Goal: Navigation & Orientation: Find specific page/section

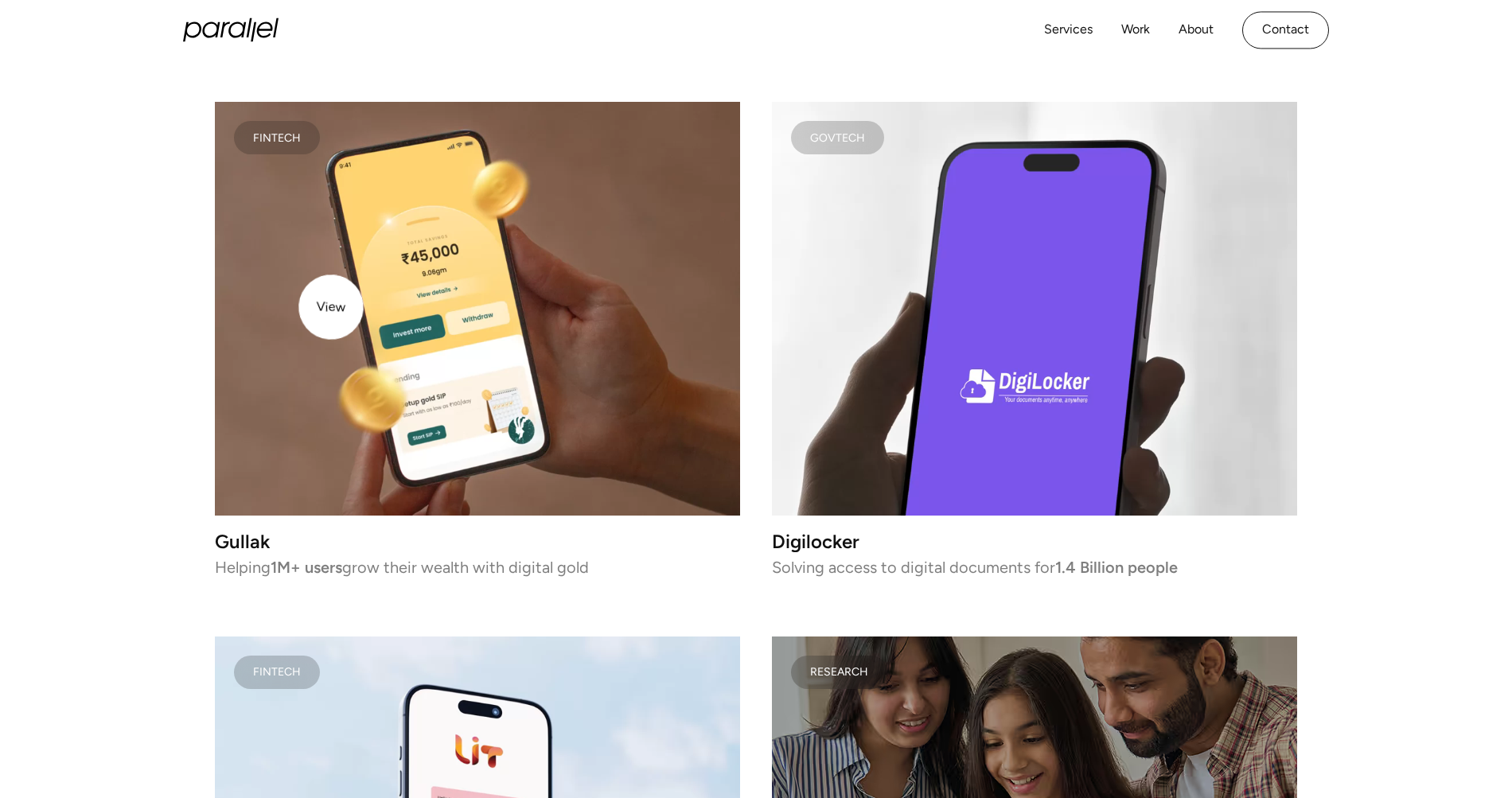
scroll to position [2694, 0]
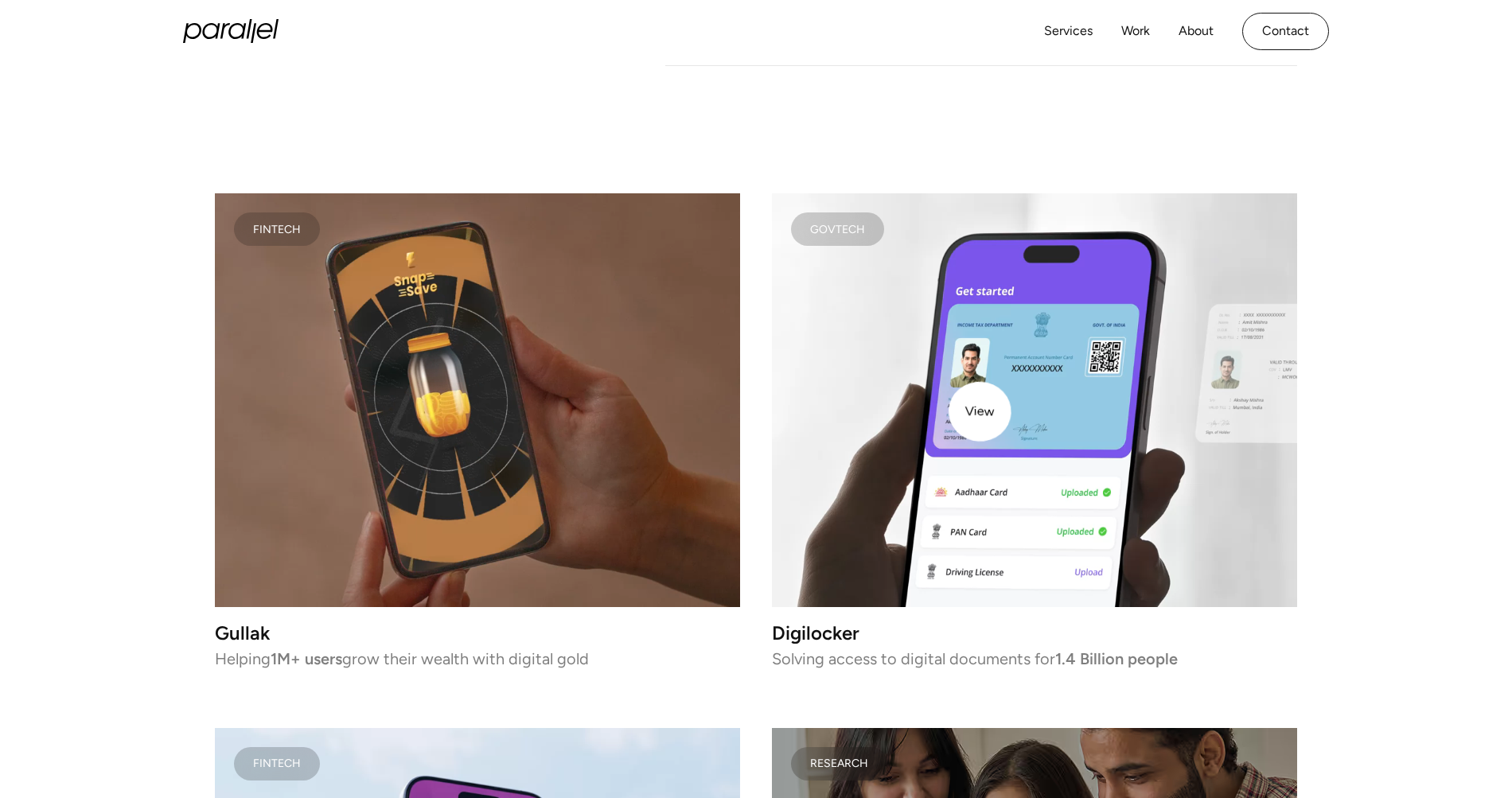
click at [990, 412] on video at bounding box center [1034, 400] width 525 height 413
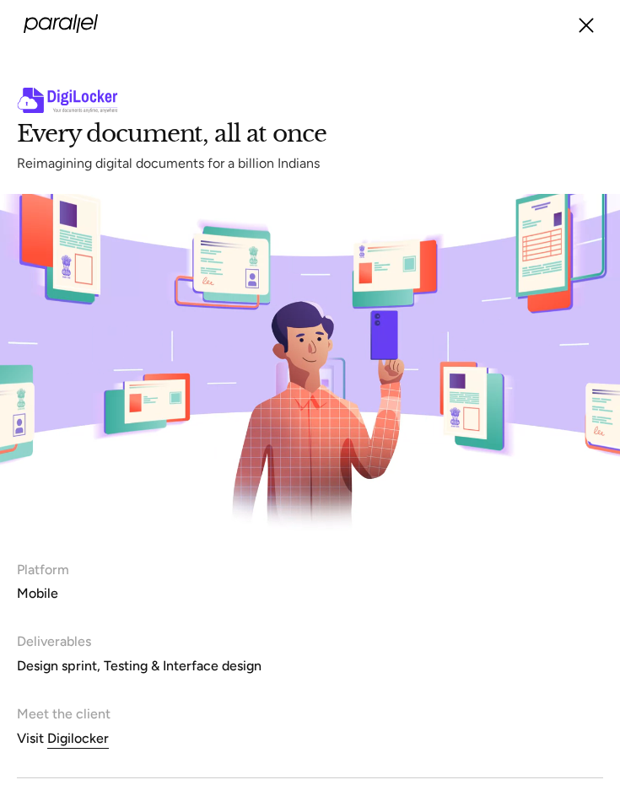
drag, startPoint x: 87, startPoint y: 13, endPoint x: 558, endPoint y: 29, distance: 471.5
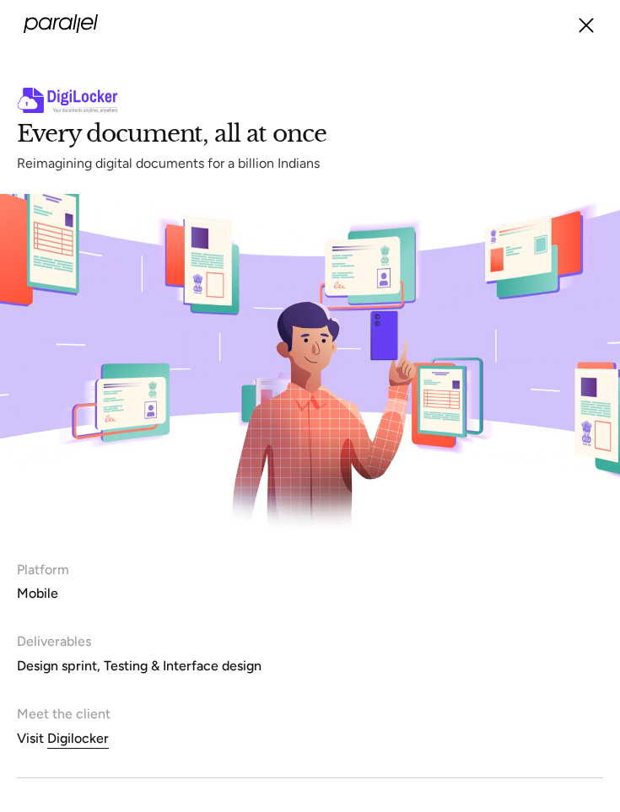
click at [336, 32] on div "Services Work About Careers Contact LinkedIn Twitter (X)" at bounding box center [310, 23] width 572 height 47
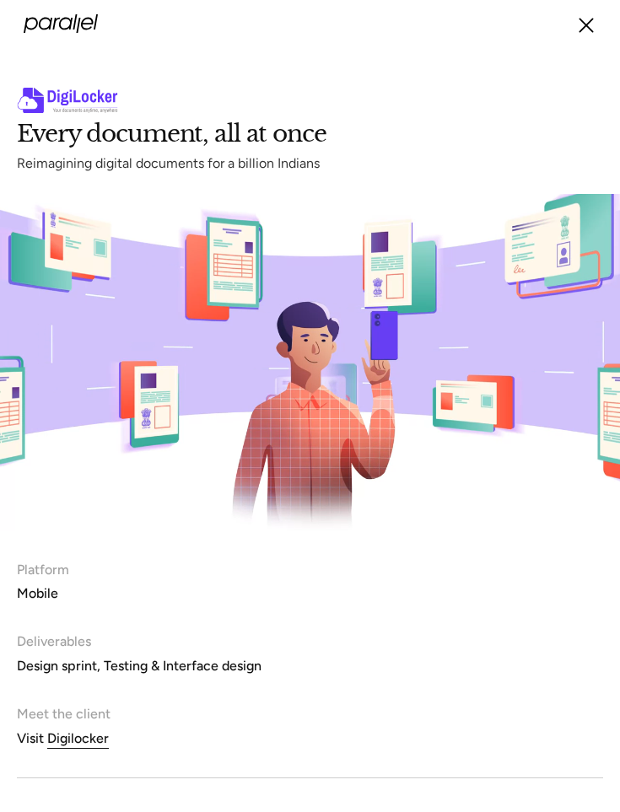
click at [583, 22] on icon "menu" at bounding box center [586, 25] width 13 height 13
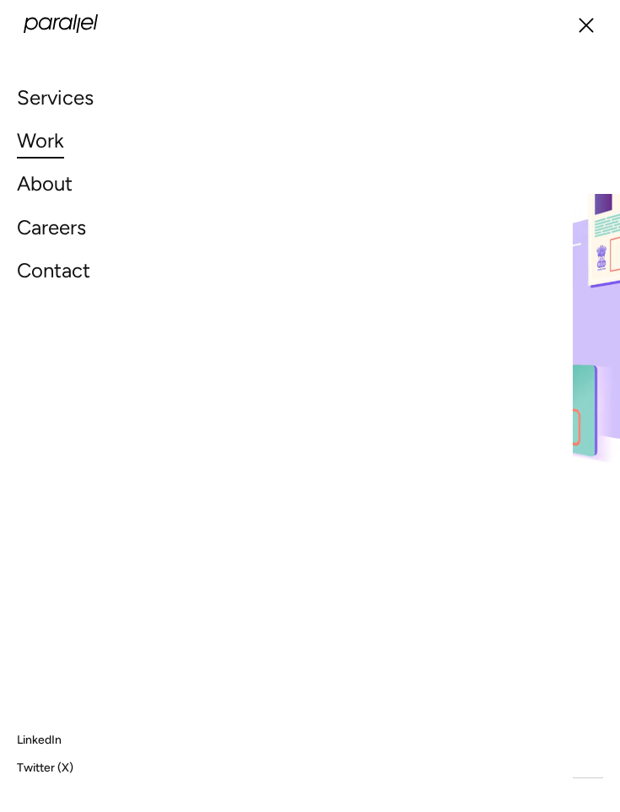
click at [37, 137] on link "Work" at bounding box center [40, 140] width 47 height 36
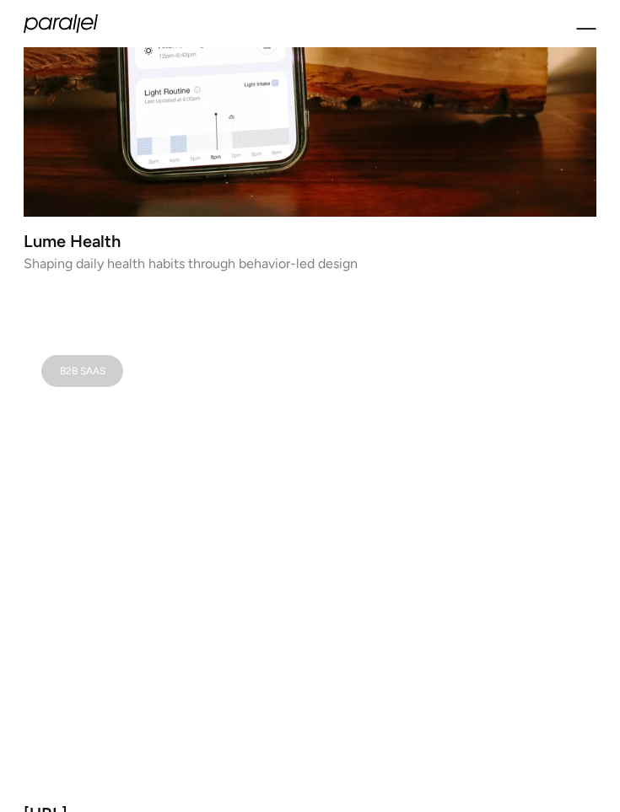
scroll to position [310, 0]
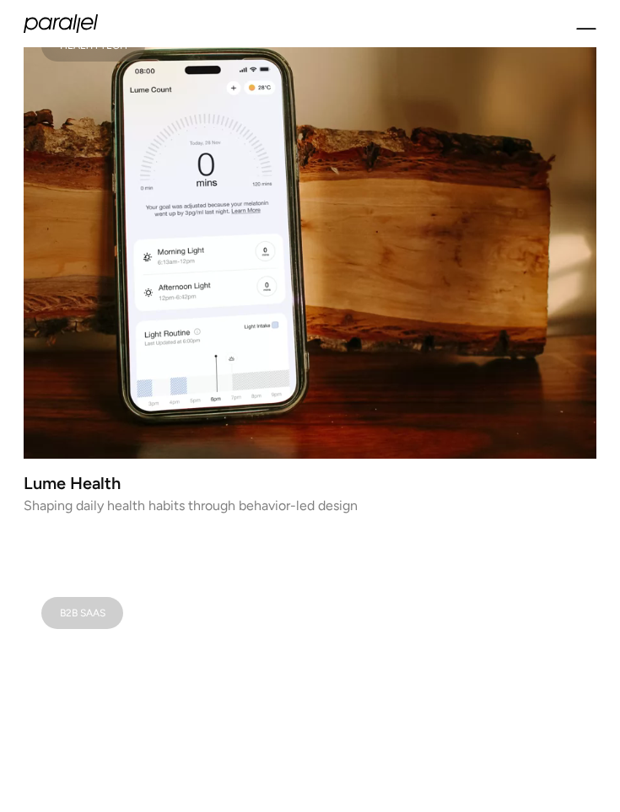
click at [196, 272] on video at bounding box center [310, 236] width 572 height 448
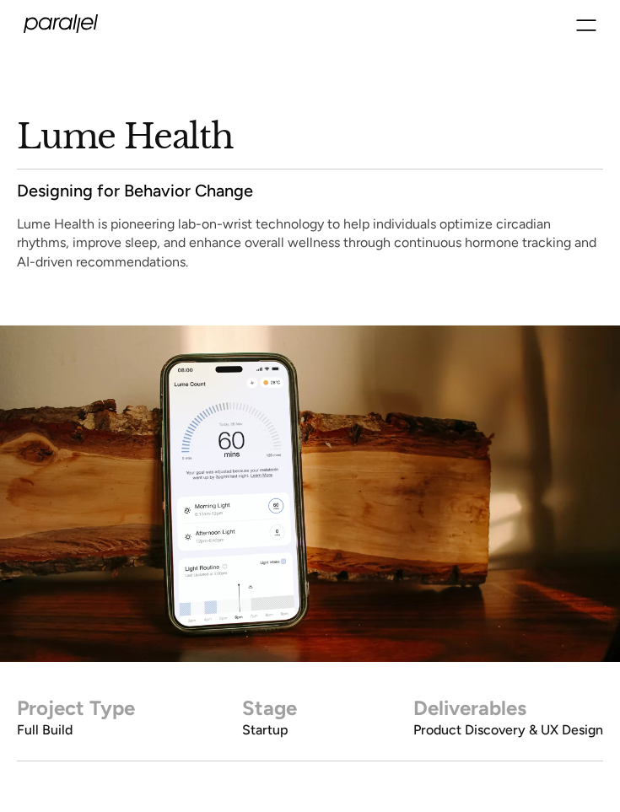
scroll to position [21, 0]
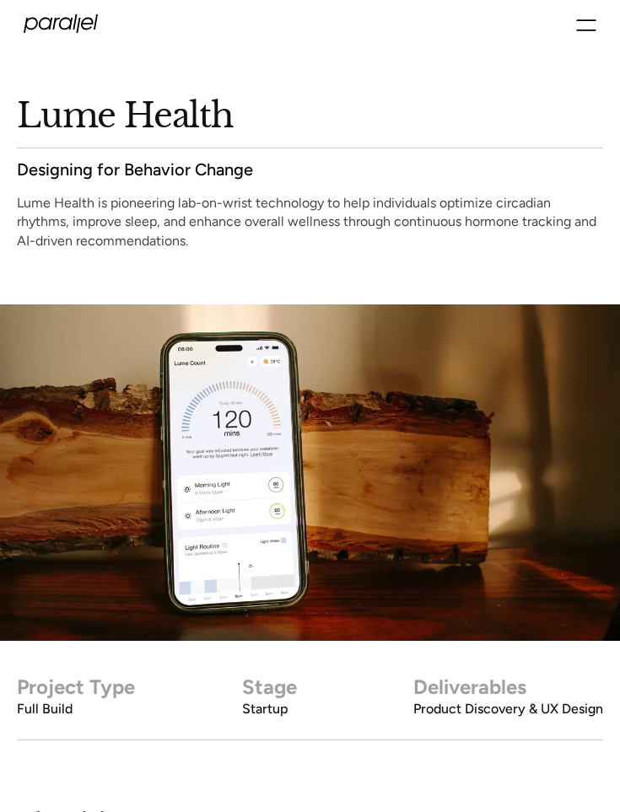
click at [575, 35] on div "Services Work About Careers Contact LinkedIn Twitter (X)" at bounding box center [310, 23] width 572 height 47
click at [576, 31] on icon "menu" at bounding box center [586, 25] width 20 height 20
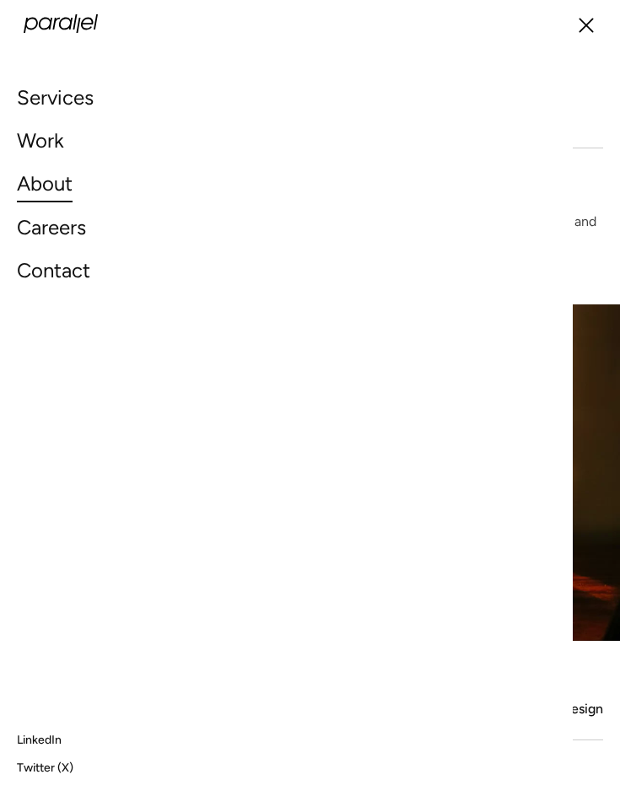
click at [54, 181] on link "About" at bounding box center [45, 183] width 56 height 36
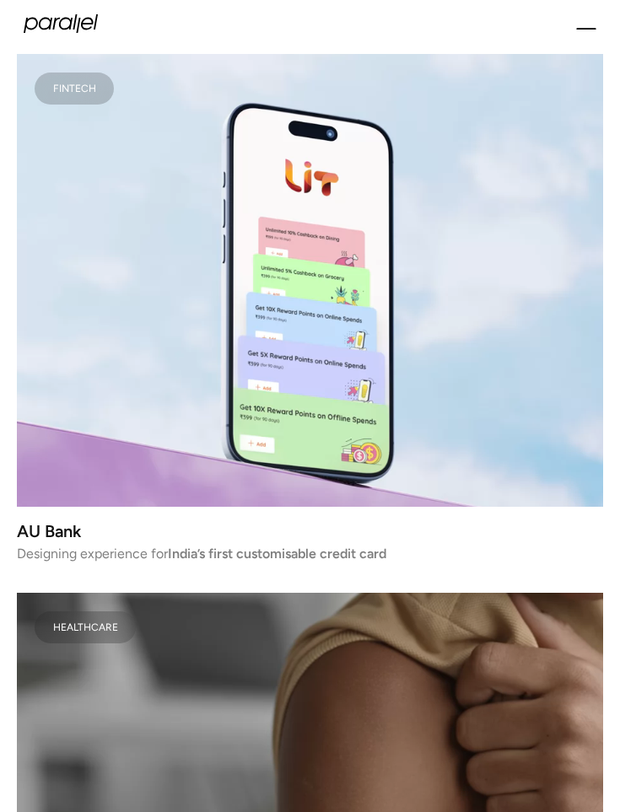
scroll to position [4182, 0]
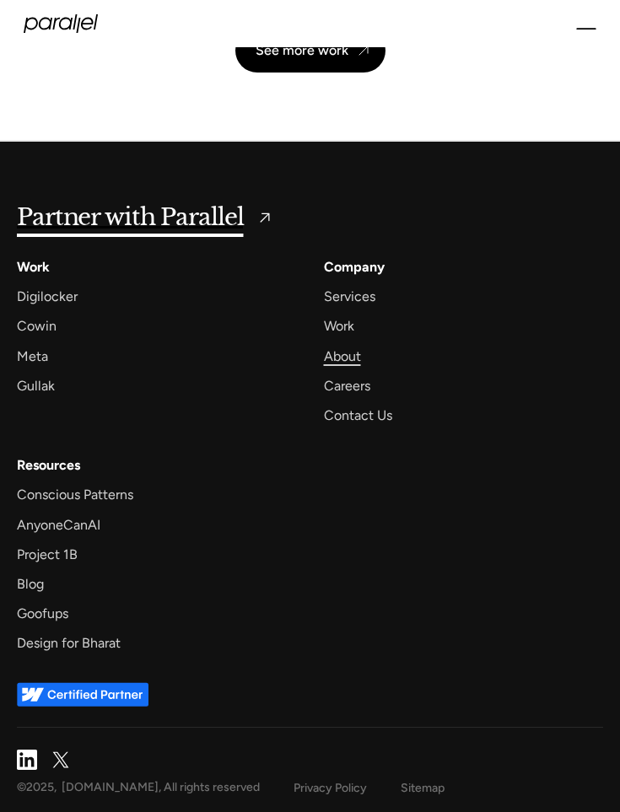
click at [346, 356] on div "About" at bounding box center [342, 356] width 37 height 23
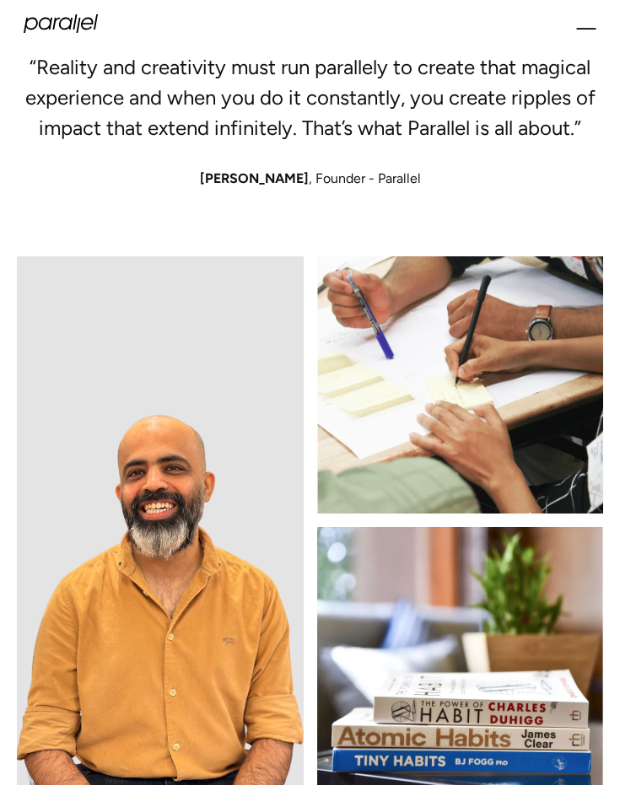
scroll to position [493, 0]
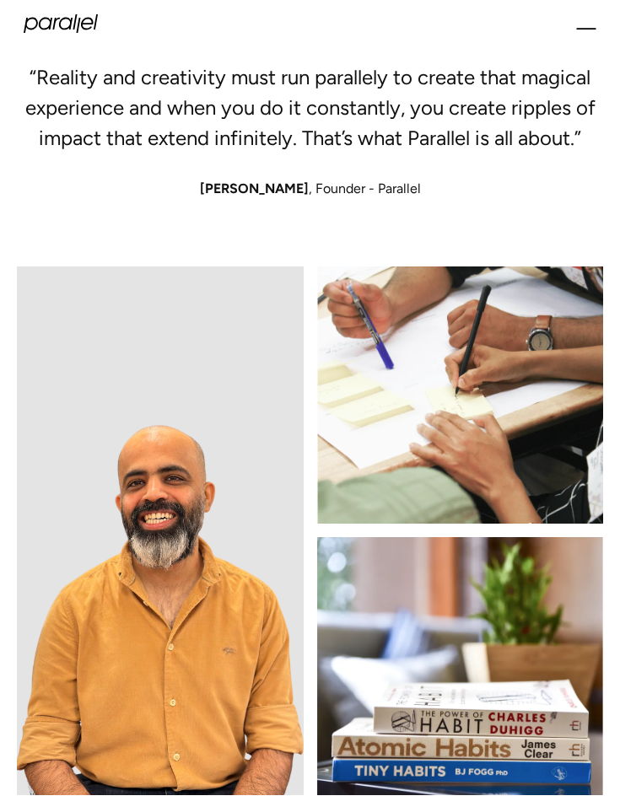
click at [266, 183] on span "[PERSON_NAME]" at bounding box center [254, 188] width 109 height 16
click at [167, 505] on img at bounding box center [160, 530] width 287 height 528
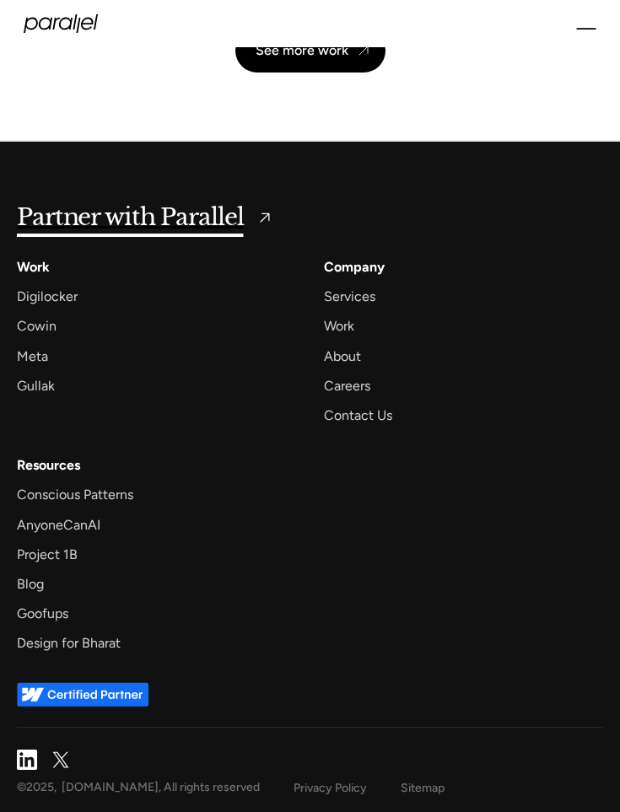
scroll to position [4172, 0]
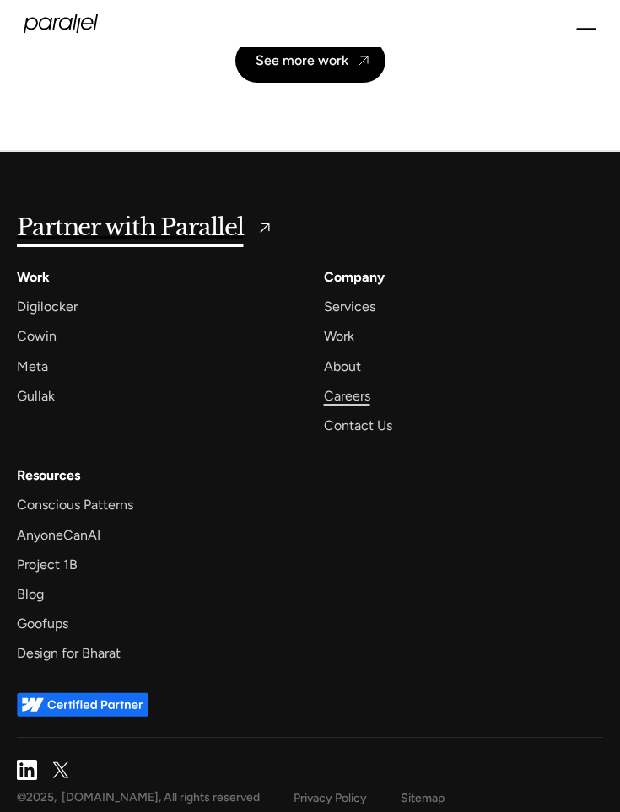
click at [360, 400] on div "Careers" at bounding box center [347, 395] width 46 height 23
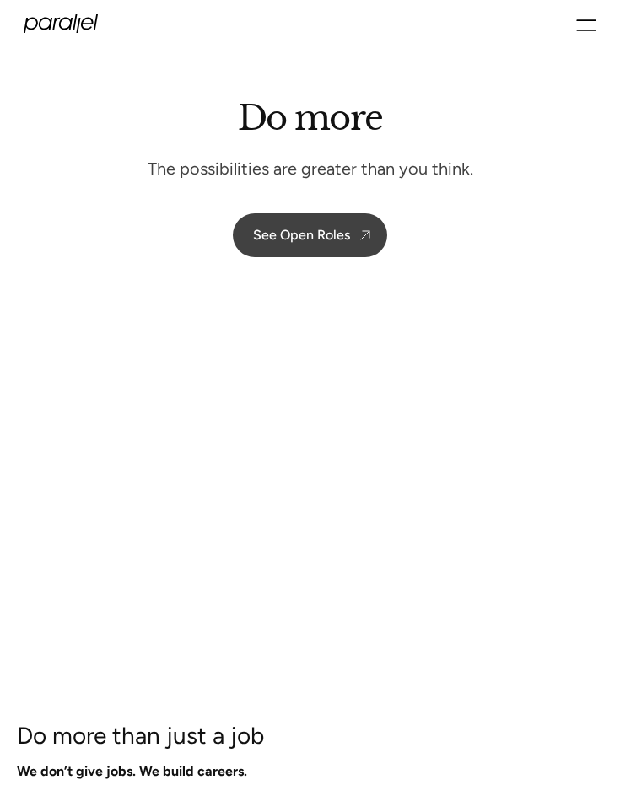
click at [307, 228] on div "See Open Roles" at bounding box center [301, 235] width 97 height 16
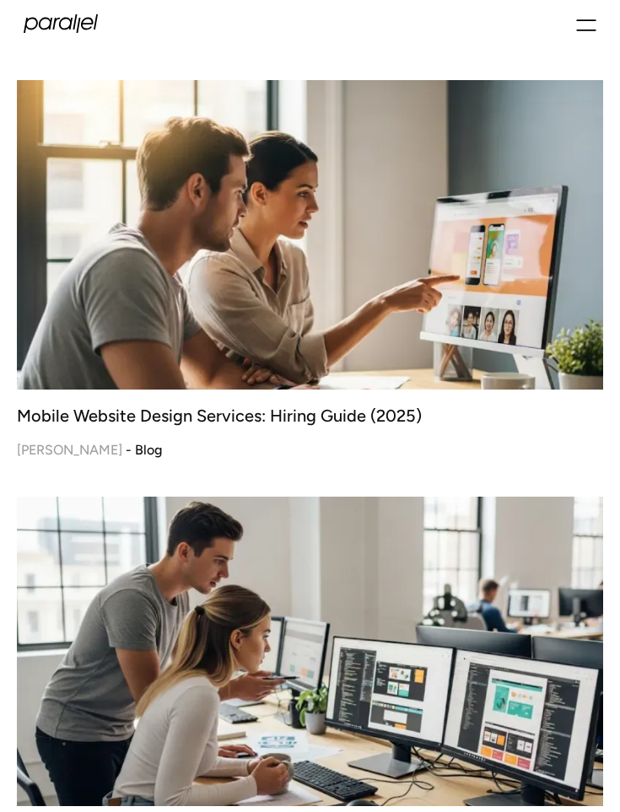
scroll to position [7876, 0]
